Goal: Transaction & Acquisition: Purchase product/service

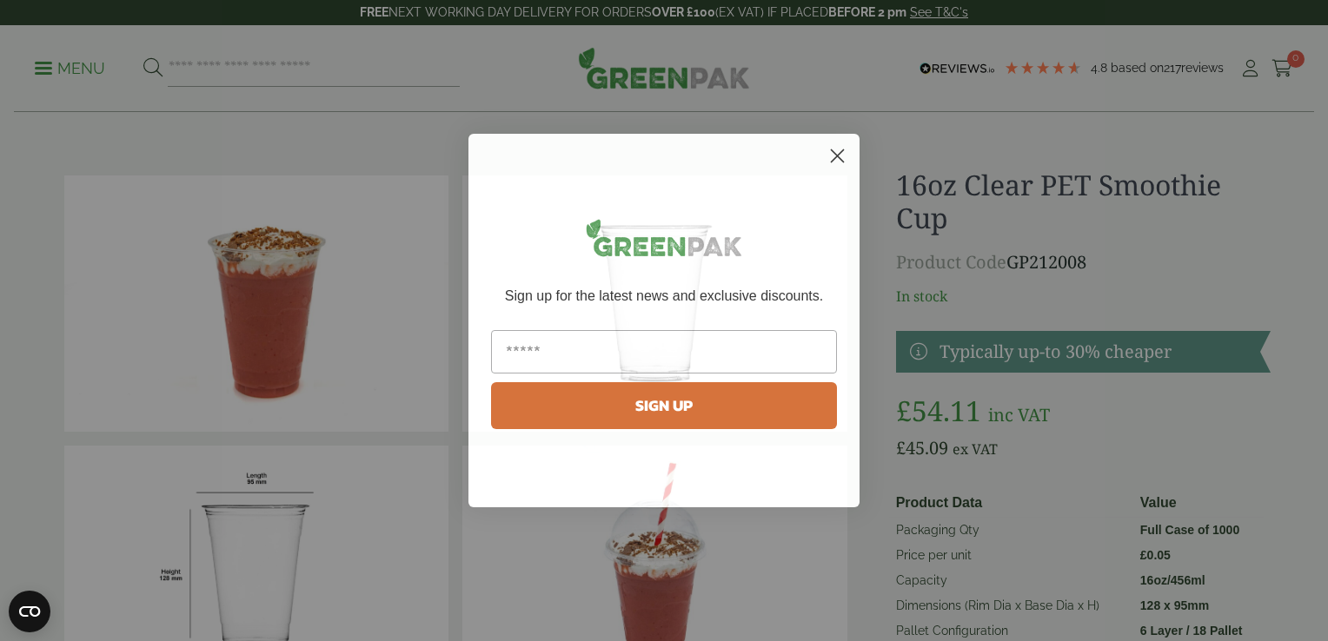
click at [844, 149] on circle "Close dialog" at bounding box center [837, 156] width 29 height 29
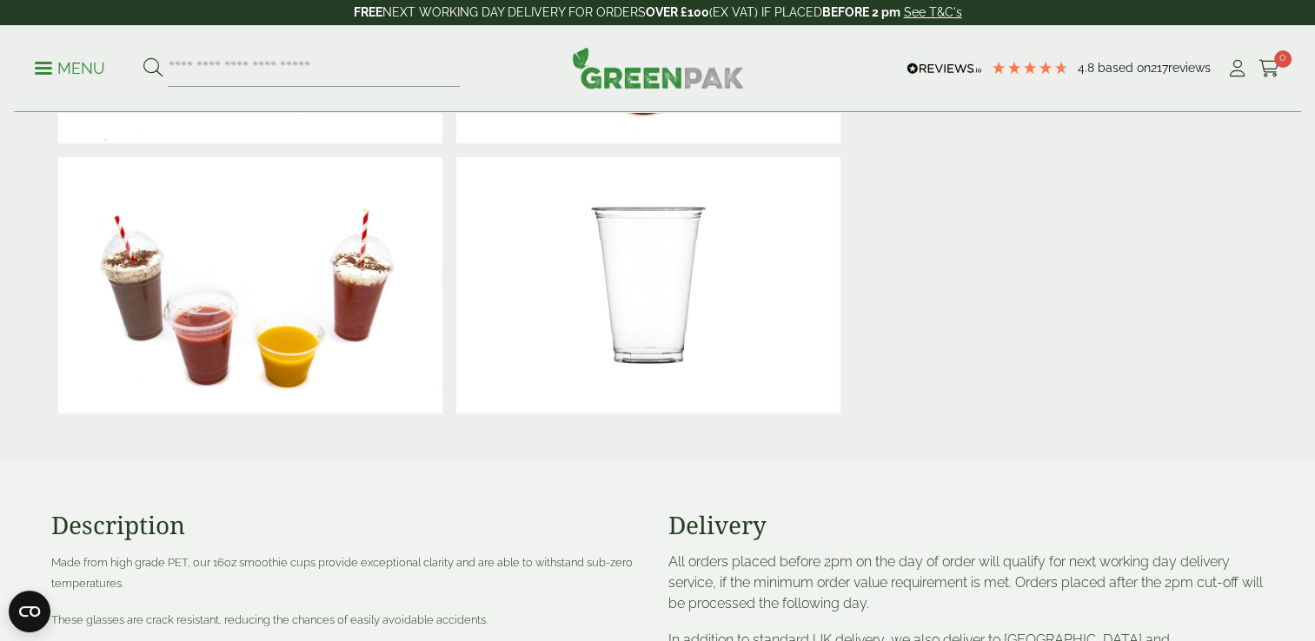
scroll to position [869, 0]
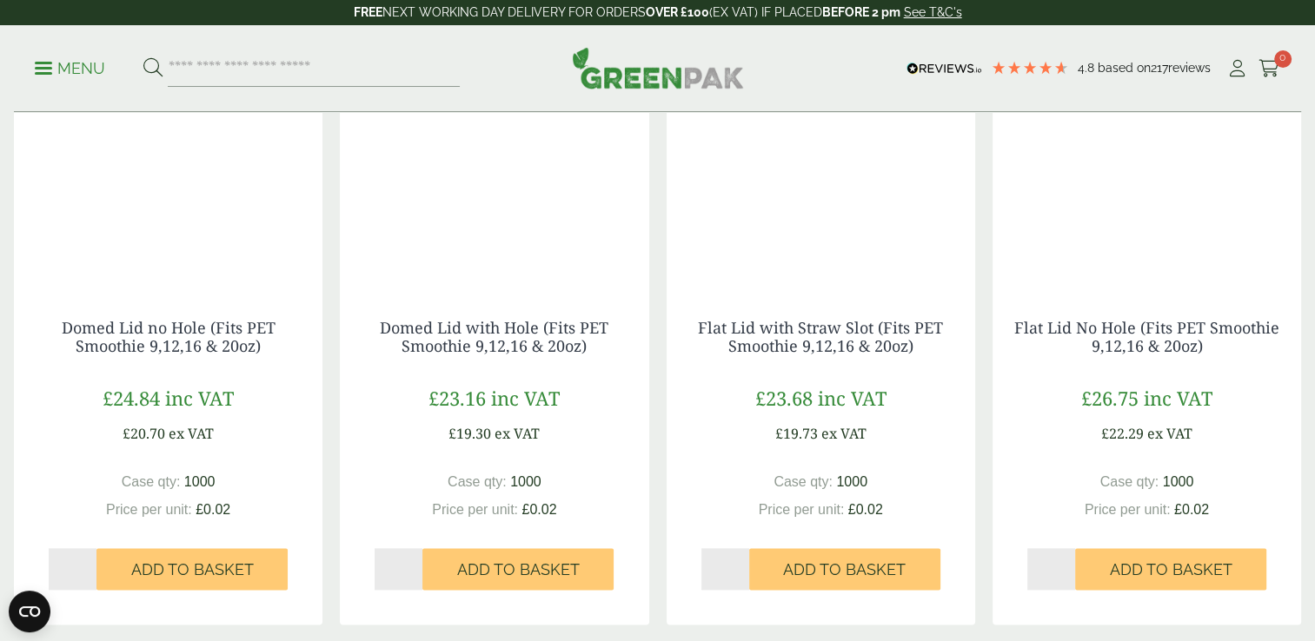
scroll to position [1999, 0]
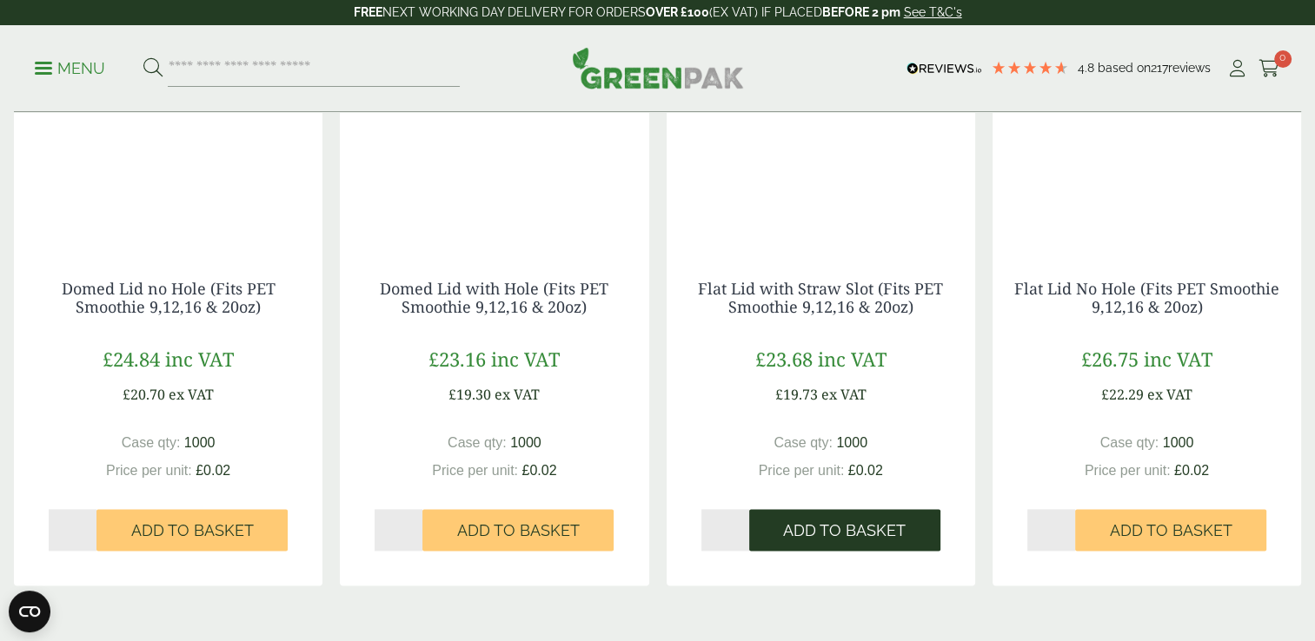
click at [851, 527] on span "Add to Basket" at bounding box center [844, 531] width 123 height 19
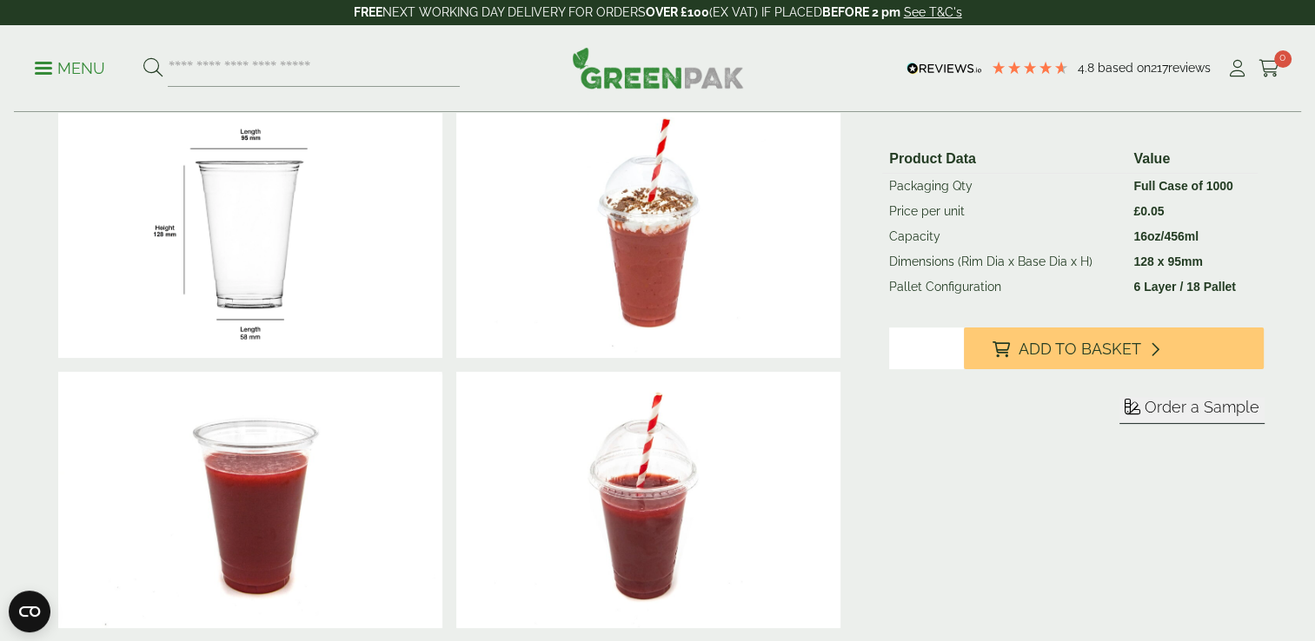
scroll to position [348, 0]
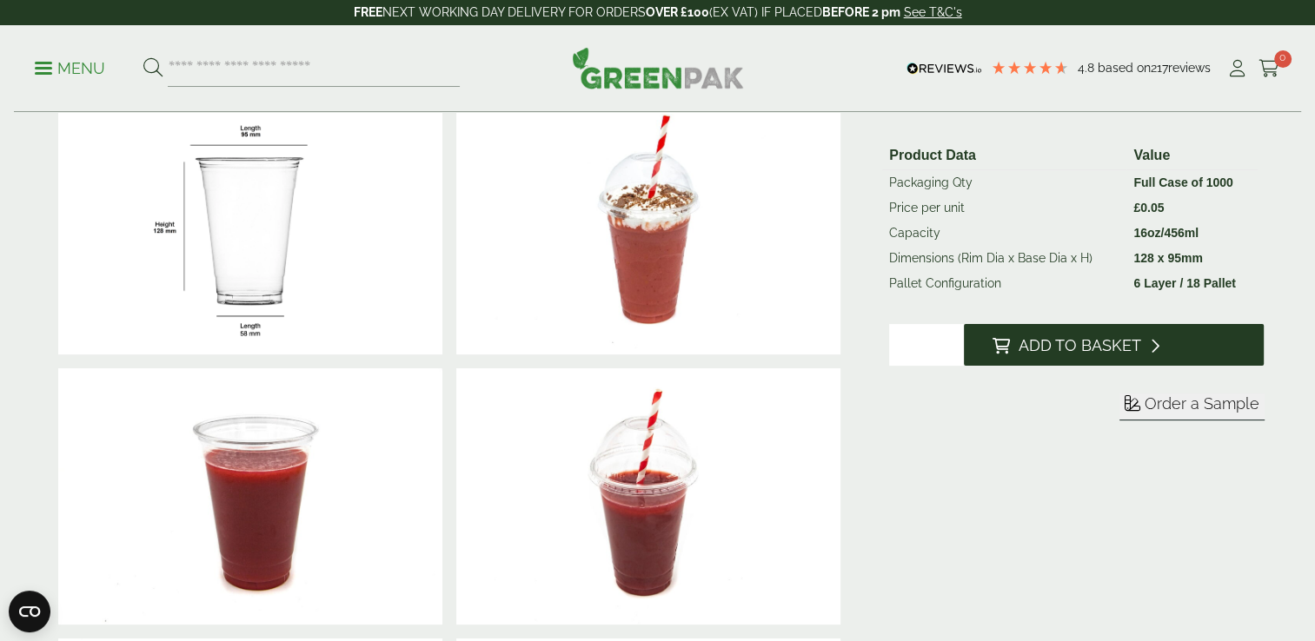
click at [1064, 339] on span "Add to Basket" at bounding box center [1079, 345] width 123 height 19
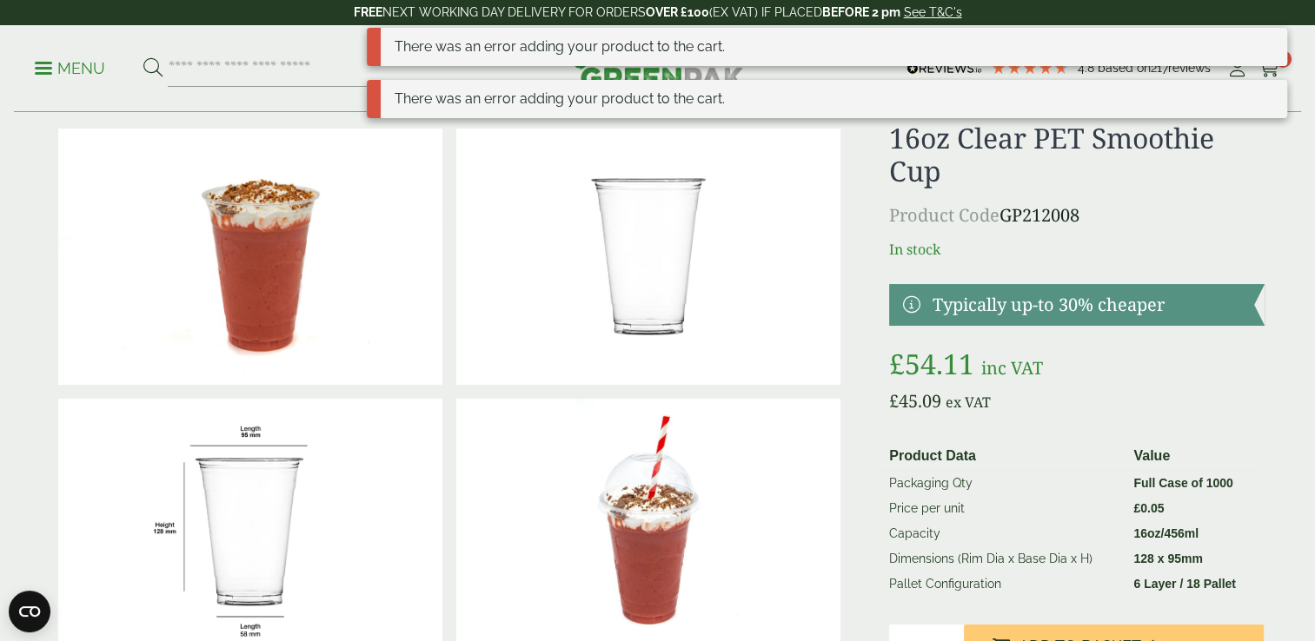
scroll to position [87, 0]
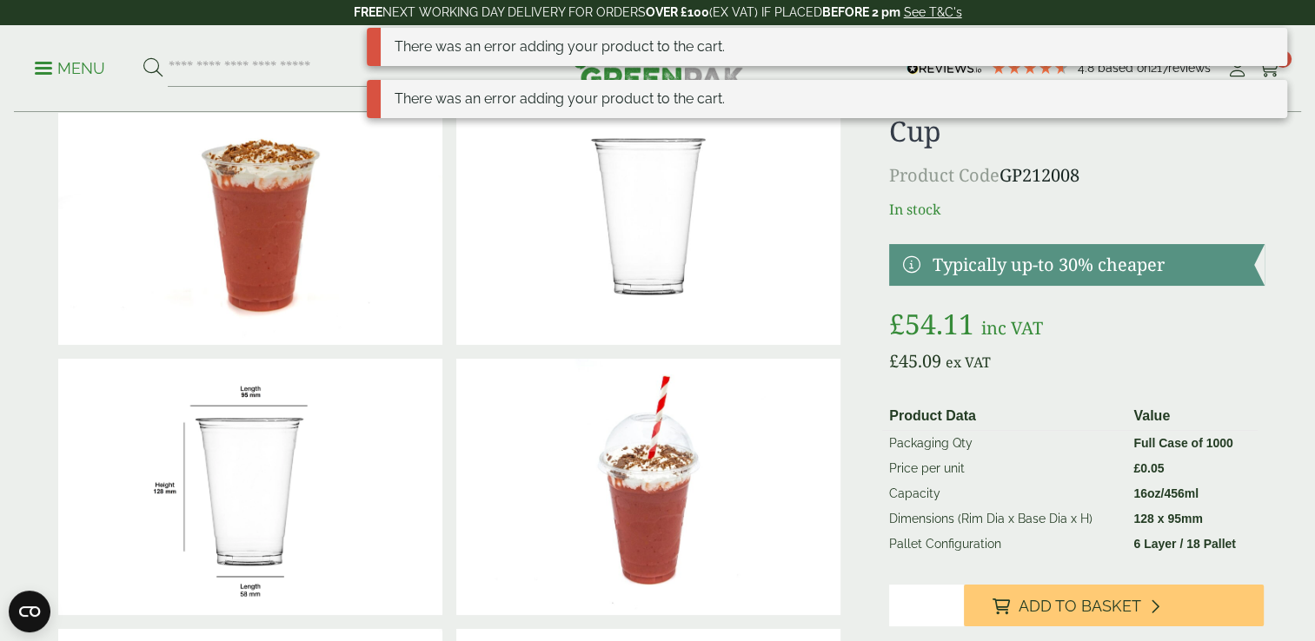
click at [1206, 209] on p "In stock" at bounding box center [1076, 209] width 375 height 21
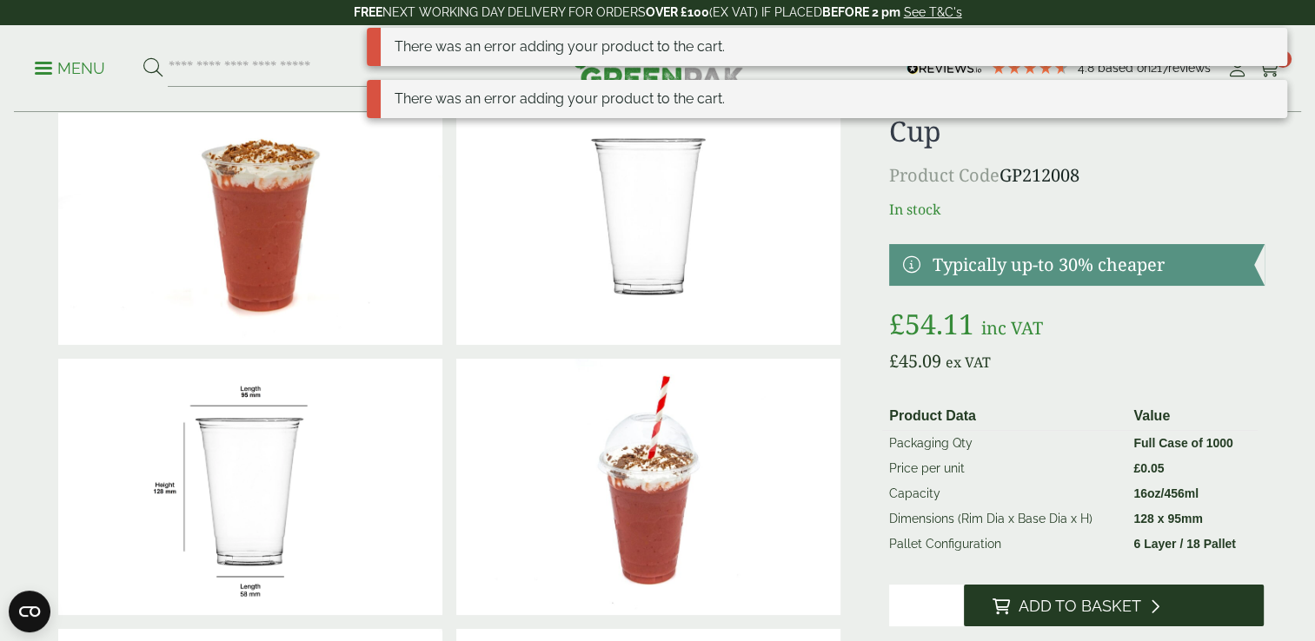
click at [1068, 597] on span "Add to Basket" at bounding box center [1079, 606] width 123 height 19
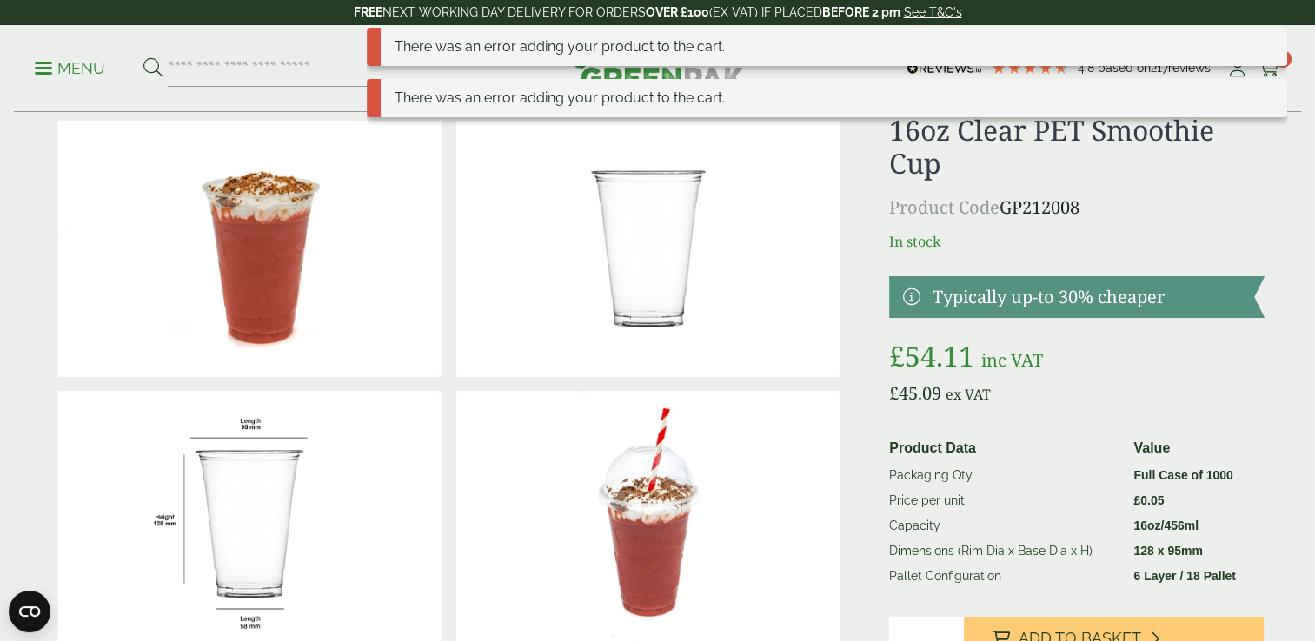
scroll to position [0, 0]
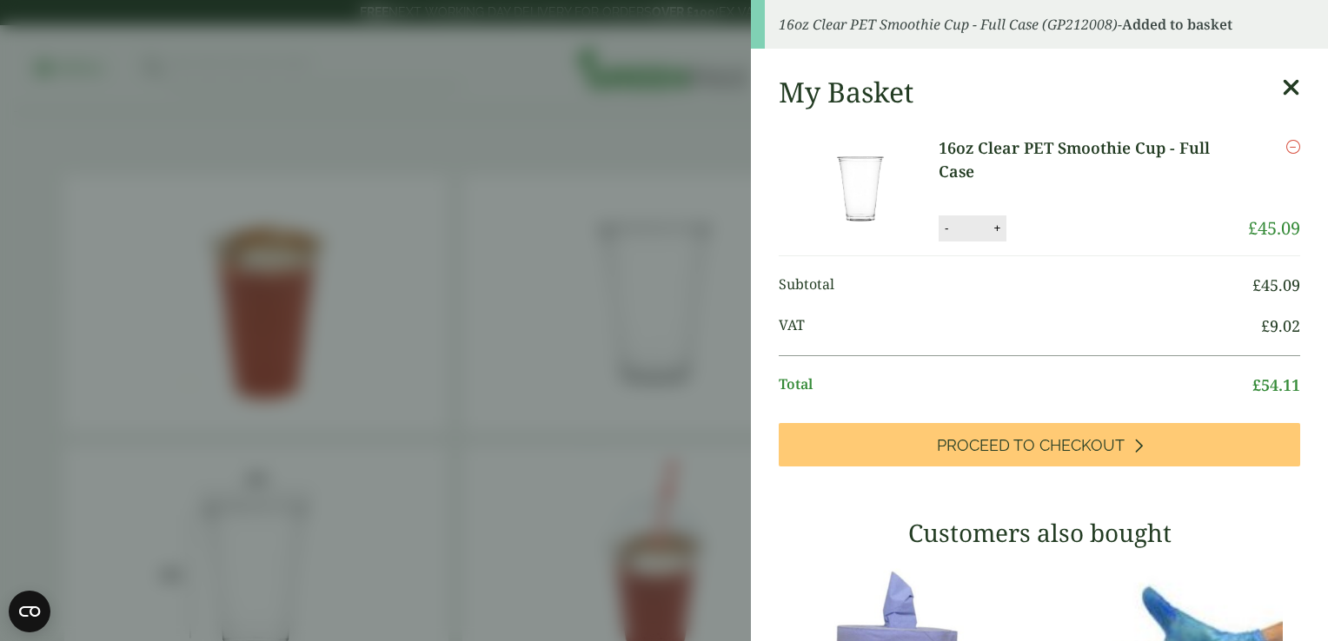
click at [1266, 123] on li "16oz Clear PET Smoothie Cup - Full Case 16oz Clear PET Smoothie Cup - Full Case…" at bounding box center [1040, 189] width 522 height 133
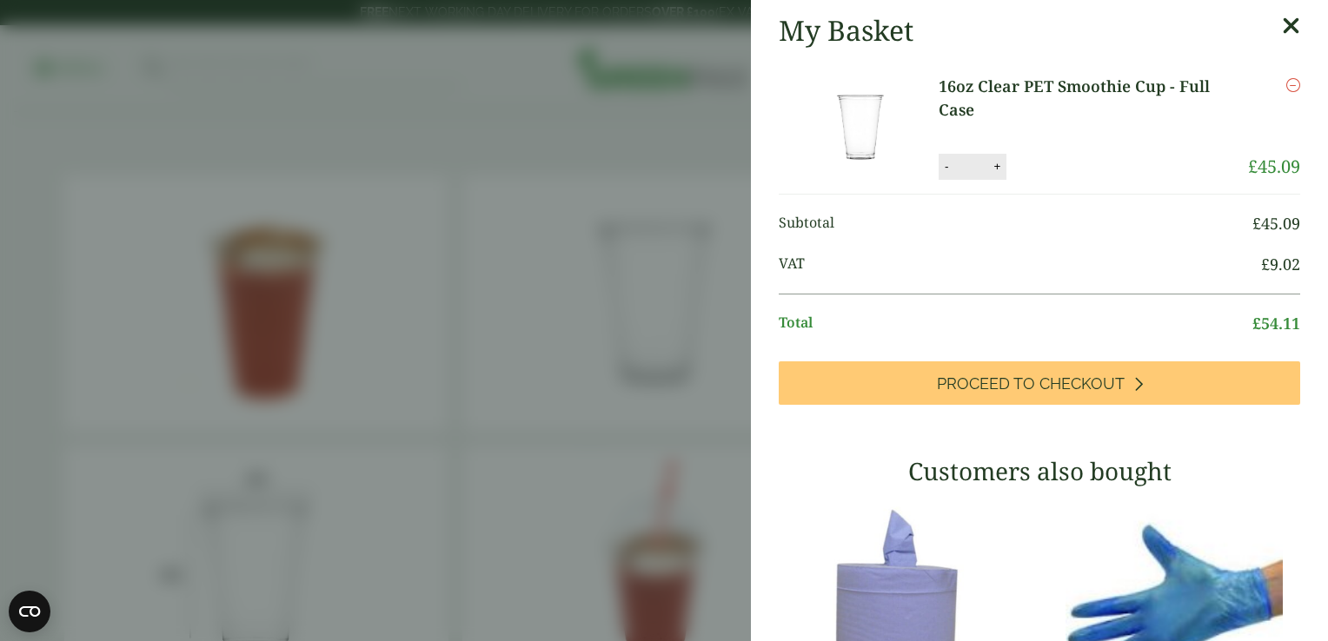
click at [568, 353] on aside "My Basket 16oz Clear PET Smoothie Cup - Full Case 16oz Clear PET Smoothie Cup -…" at bounding box center [664, 320] width 1328 height 641
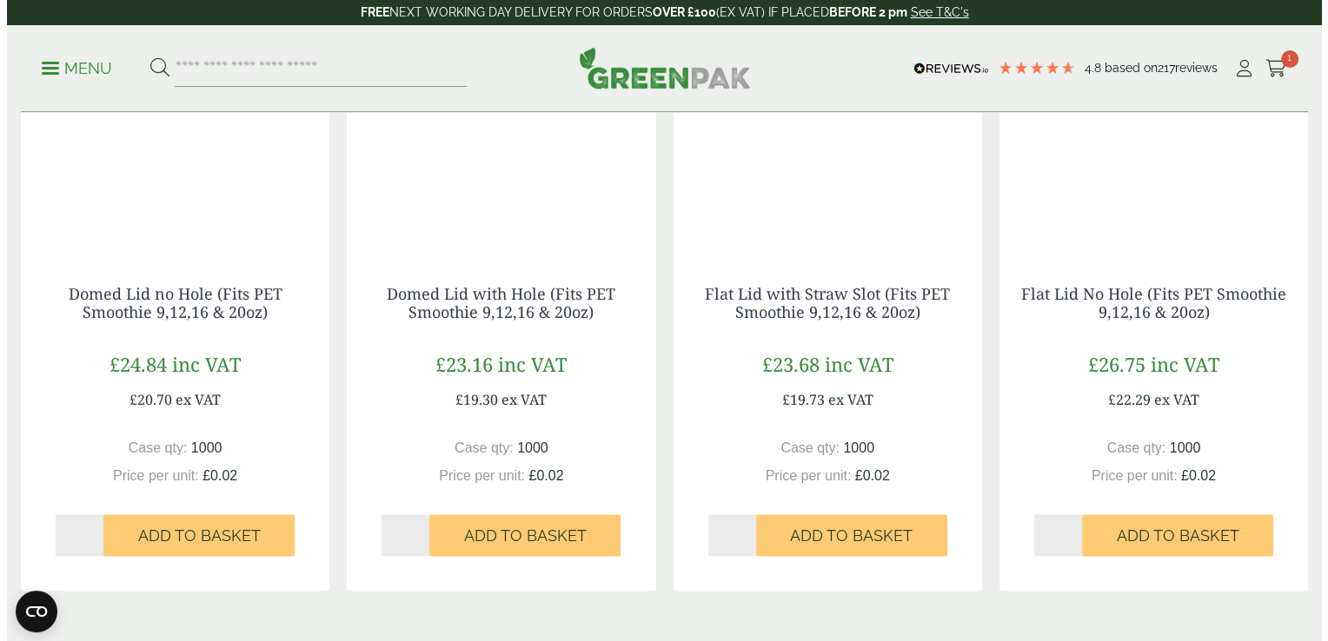
scroll to position [1999, 0]
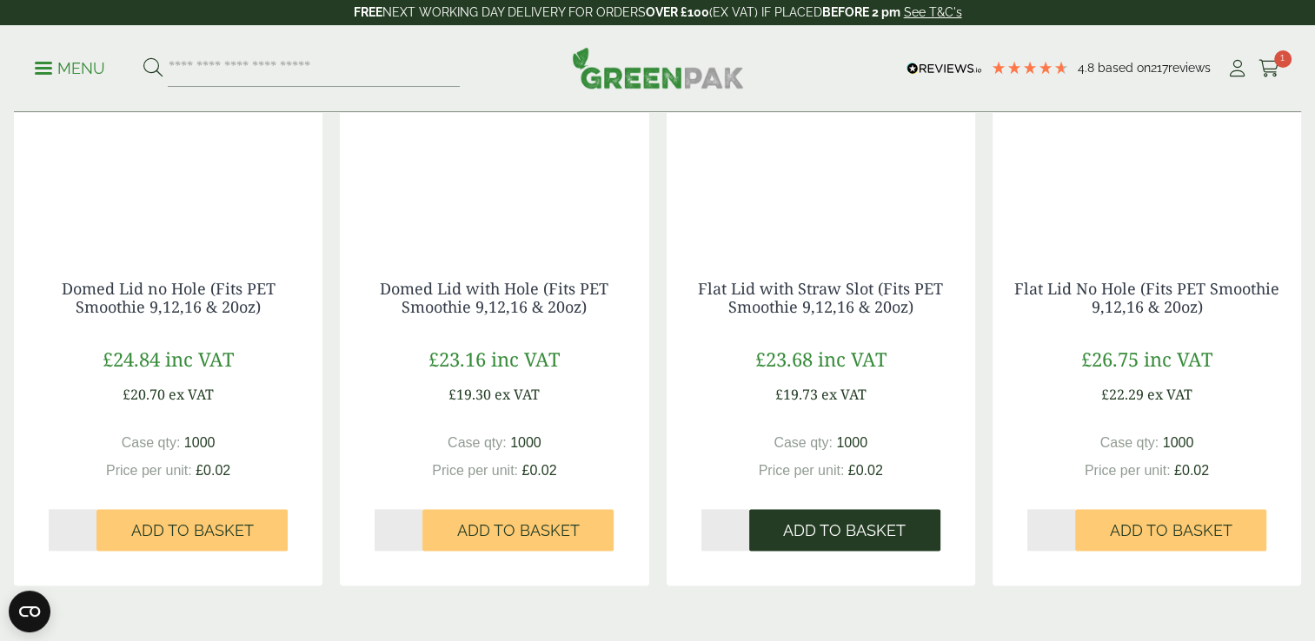
click at [814, 534] on span "Add to Basket" at bounding box center [844, 531] width 123 height 19
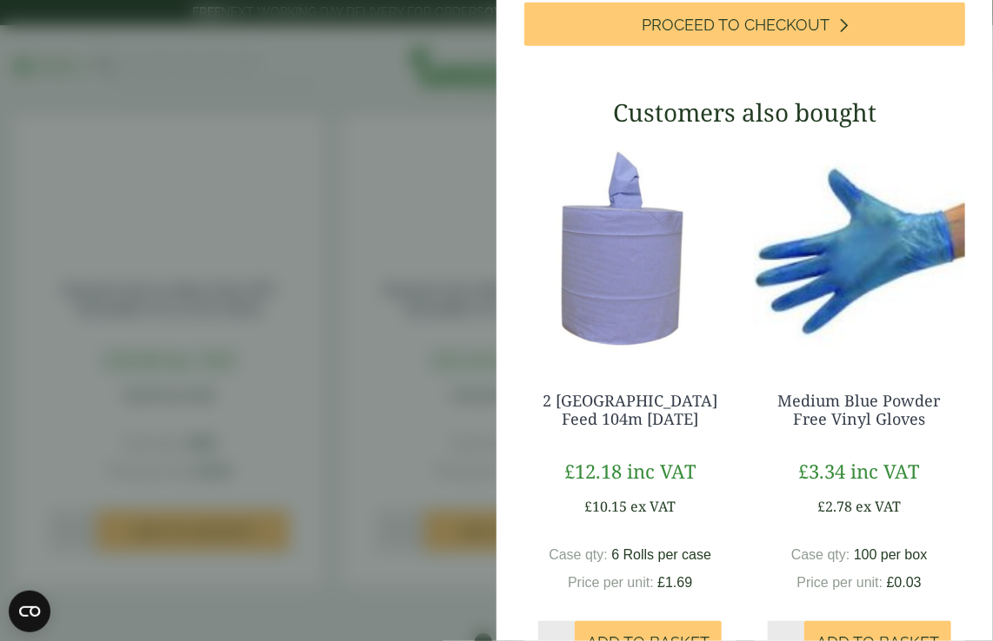
scroll to position [549, 0]
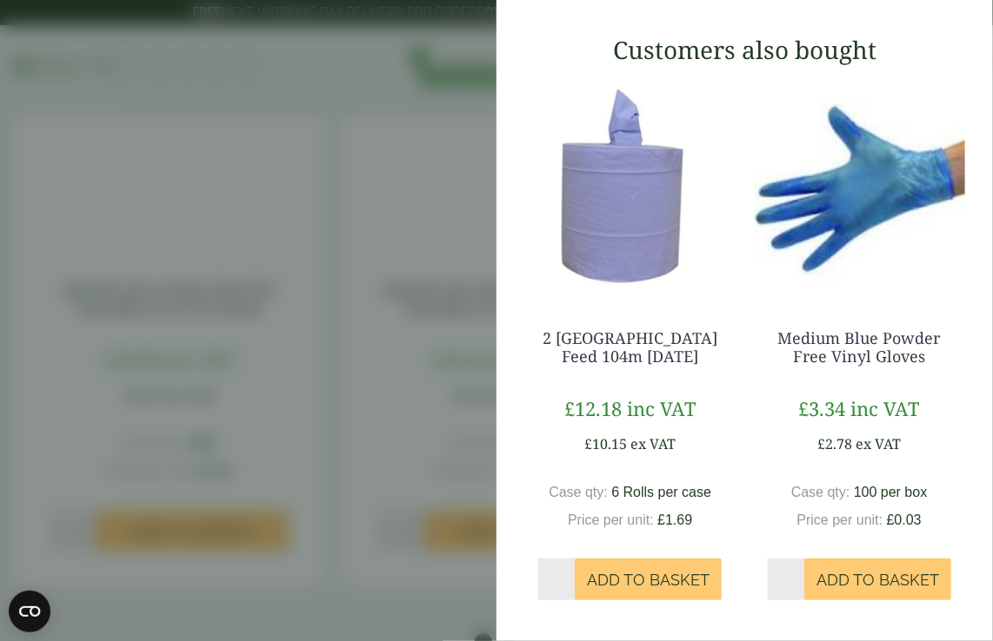
click at [821, 204] on img at bounding box center [860, 185] width 212 height 217
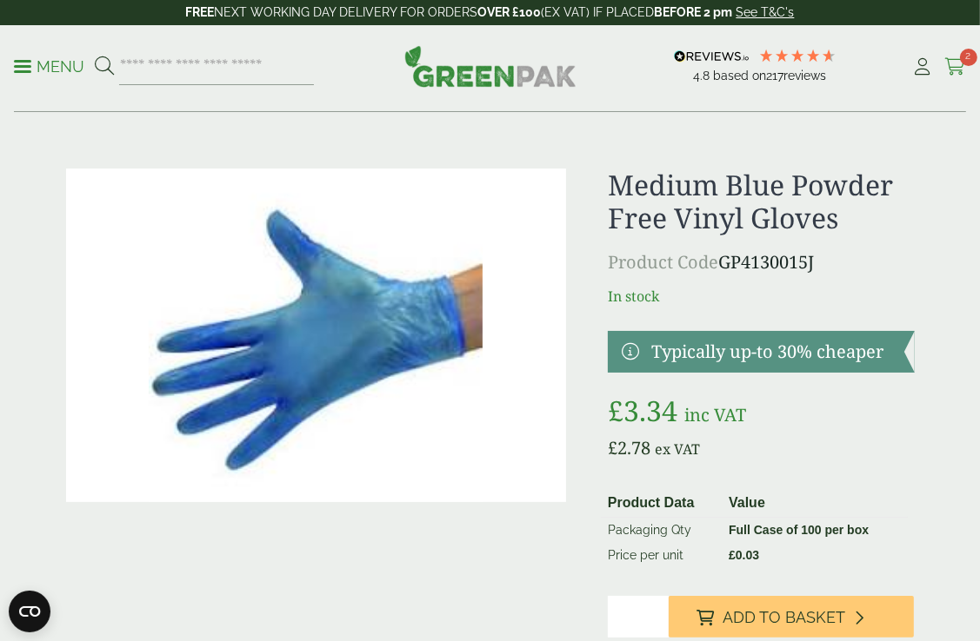
click at [960, 68] on icon at bounding box center [955, 66] width 22 height 17
